Goal: Task Accomplishment & Management: Manage account settings

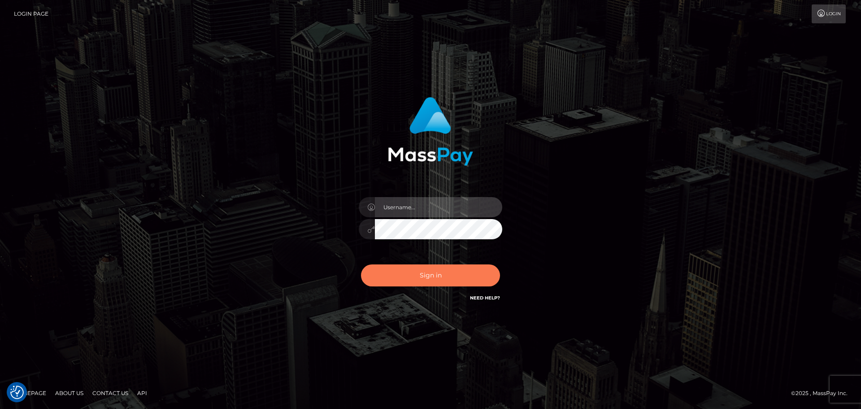
type input "hello.feetfinder"
click at [396, 279] on button "Sign in" at bounding box center [430, 275] width 139 height 22
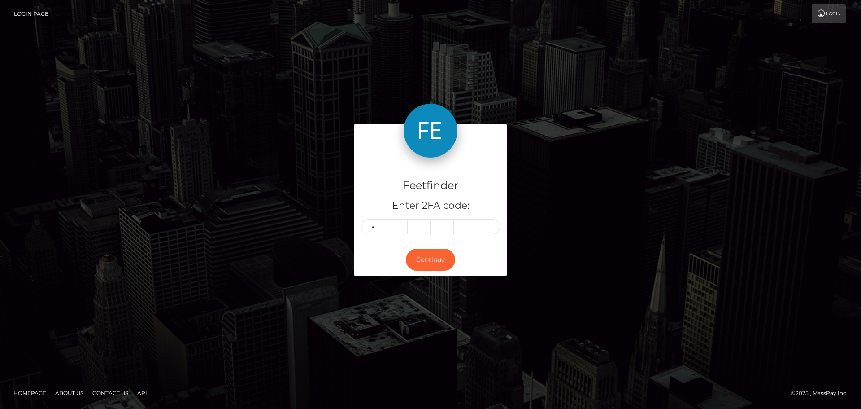
type input "4"
type input "5"
type input "3"
type input "0"
type input "3"
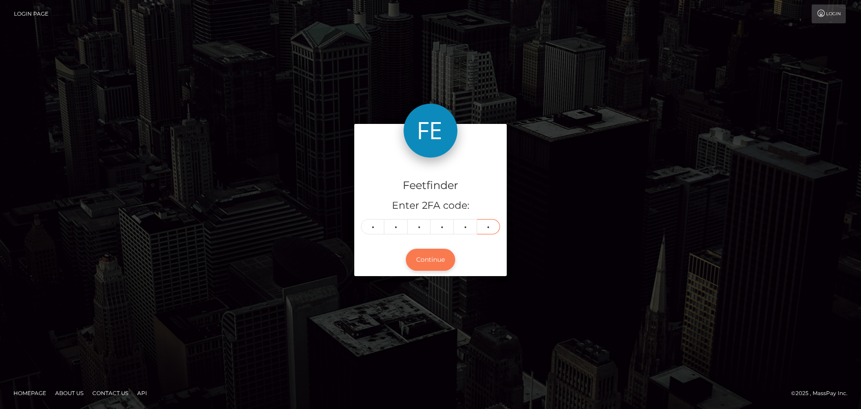
type input "3"
click at [421, 261] on button "Continue" at bounding box center [430, 259] width 49 height 22
